Goal: Navigation & Orientation: Find specific page/section

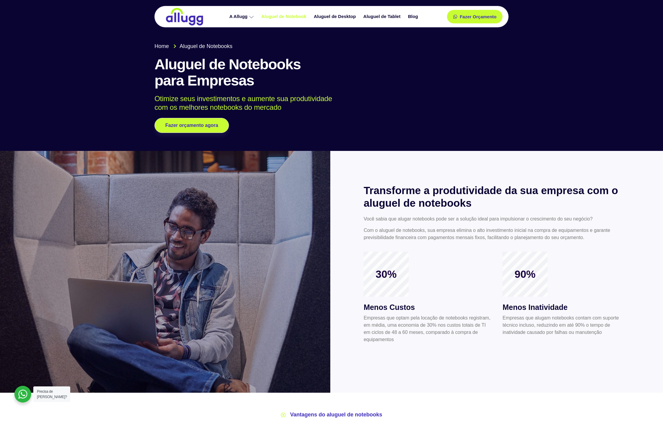
click at [267, 18] on link "Aluguel de Notebook" at bounding box center [284, 16] width 52 height 10
click at [194, 16] on img at bounding box center [184, 16] width 39 height 18
click at [180, 18] on img at bounding box center [184, 16] width 39 height 18
click at [241, 17] on link "A Allugg" at bounding box center [242, 16] width 32 height 10
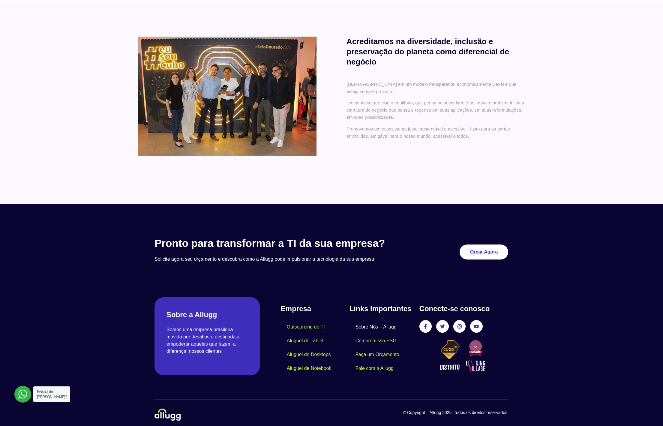
scroll to position [359, 0]
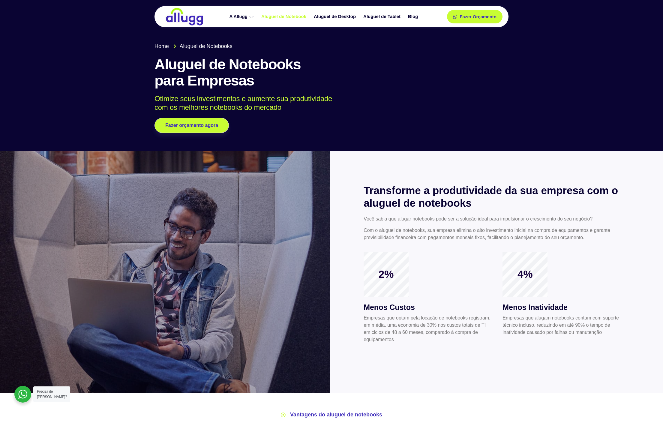
click at [310, 124] on div "Home Aluguel de Notebooks Aluguel de Notebooks para Empresas Otimize seus inves…" at bounding box center [331, 87] width 360 height 97
